Goal: Task Accomplishment & Management: Manage account settings

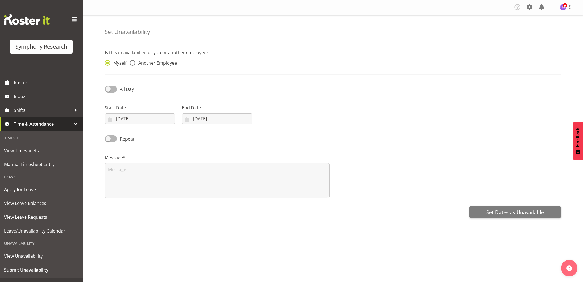
select select "9"
select select "2025"
click at [139, 122] on input "[DATE]" at bounding box center [140, 118] width 71 height 11
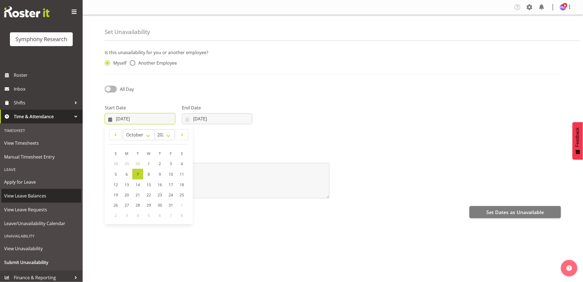
scroll to position [10, 0]
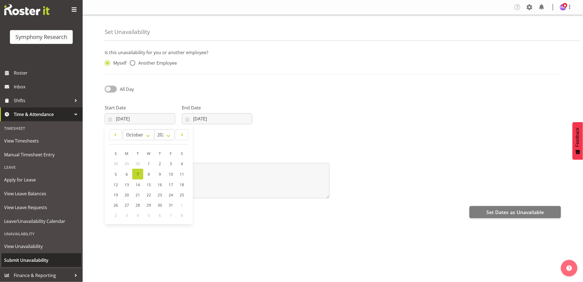
click at [31, 258] on span "Submit Unavailability" at bounding box center [41, 260] width 74 height 8
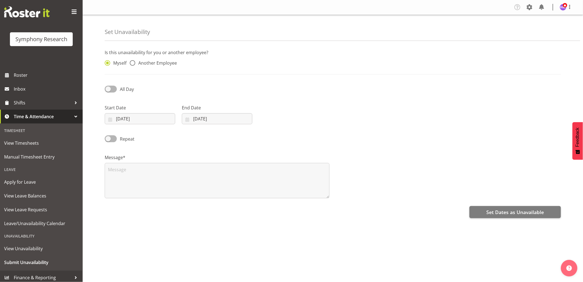
scroll to position [10, 0]
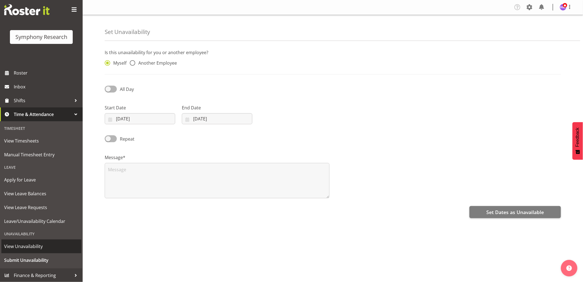
click at [28, 246] on span "View Unavailability" at bounding box center [41, 246] width 74 height 8
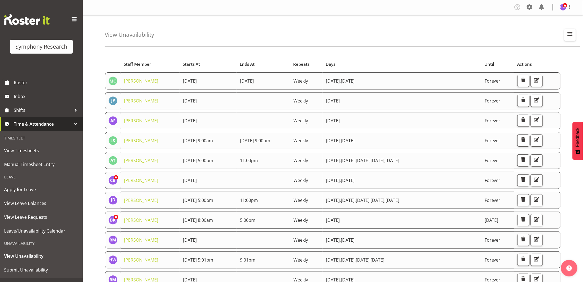
click at [573, 39] on button "button" at bounding box center [571, 35] width 12 height 12
click at [532, 61] on input "text" at bounding box center [535, 60] width 74 height 11
type input "[PERSON_NAME]"
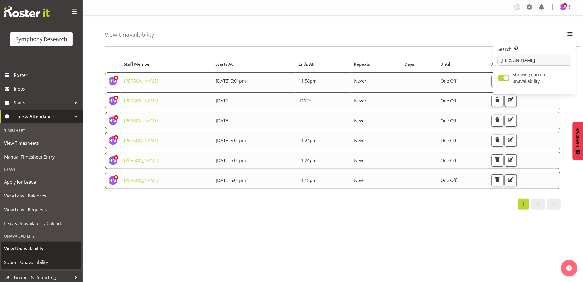
scroll to position [10, 0]
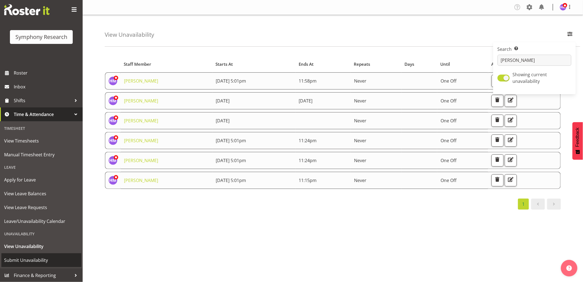
click at [35, 258] on span "Submit Unavailability" at bounding box center [41, 260] width 74 height 8
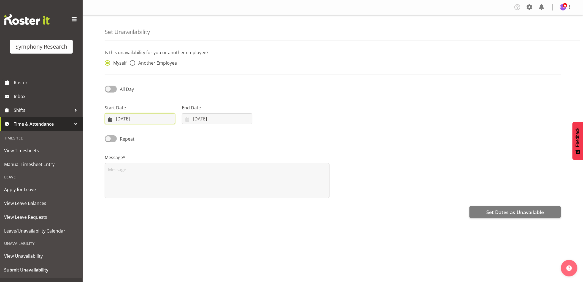
click at [132, 119] on input "07/10/2025" at bounding box center [140, 118] width 71 height 11
click at [172, 184] on span "17" at bounding box center [171, 184] width 4 height 5
type input "17/10/2025"
click at [213, 125] on div "End Date 07/10/2025 January February March April May June July August September…" at bounding box center [217, 112] width 77 height 31
click at [213, 122] on input "07/10/2025" at bounding box center [217, 118] width 71 height 11
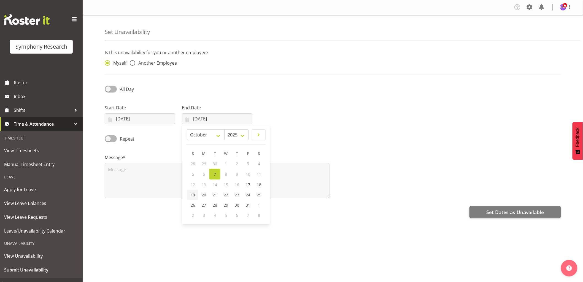
click at [196, 192] on link "19" at bounding box center [193, 194] width 11 height 10
type input "19/10/2025"
click at [203, 108] on label "End Date" at bounding box center [217, 107] width 71 height 7
click at [203, 115] on input "19/10/2025" at bounding box center [217, 118] width 71 height 11
click at [136, 183] on textarea at bounding box center [217, 180] width 225 height 35
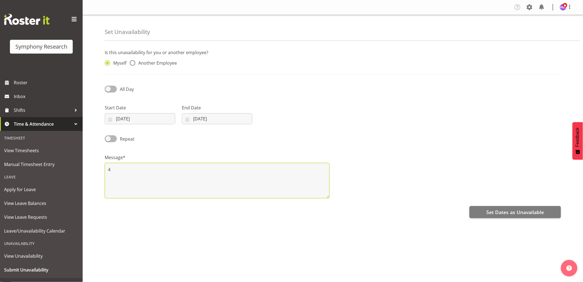
type textarea "4"
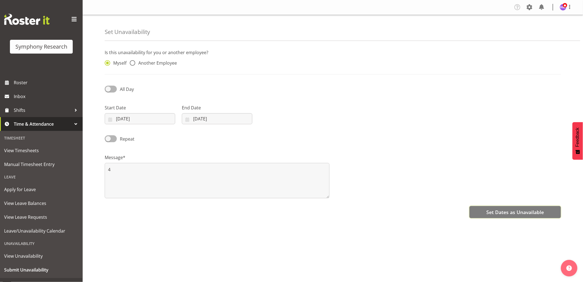
click at [496, 210] on span "Set Dates as Unavailable" at bounding box center [516, 211] width 58 height 7
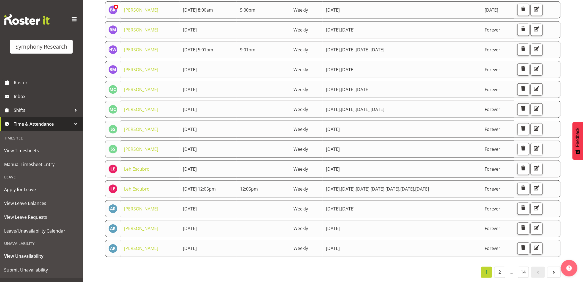
scroll to position [1, 0]
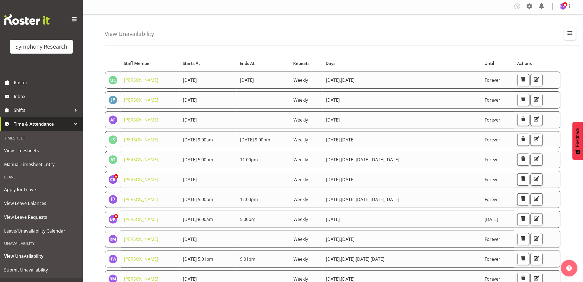
click at [570, 35] on span "button" at bounding box center [570, 33] width 7 height 7
click at [529, 57] on input "text" at bounding box center [535, 59] width 74 height 11
type input "[PERSON_NAME]"
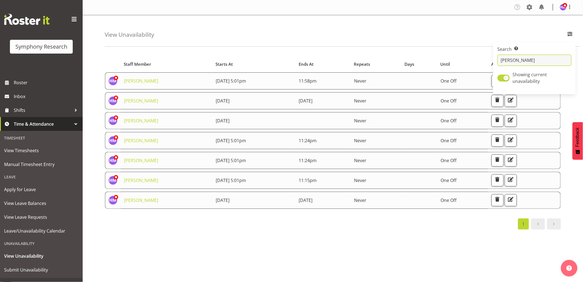
scroll to position [0, 0]
